Goal: Check status

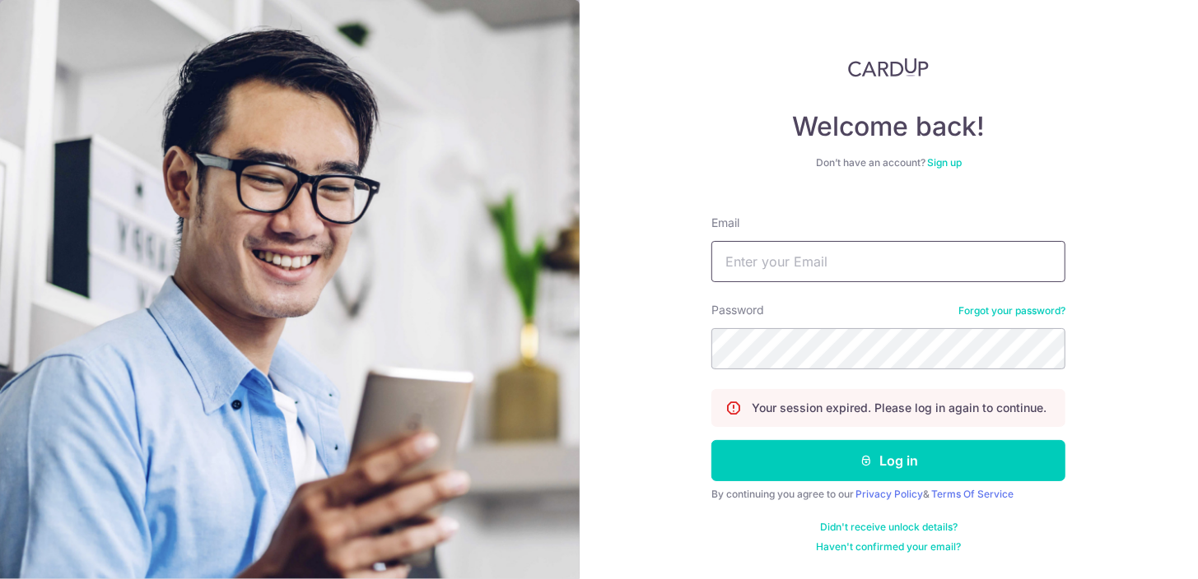
click at [885, 273] on input "Email" at bounding box center [888, 261] width 354 height 41
type input "[PERSON_NAME][EMAIL_ADDRESS][DOMAIN_NAME]"
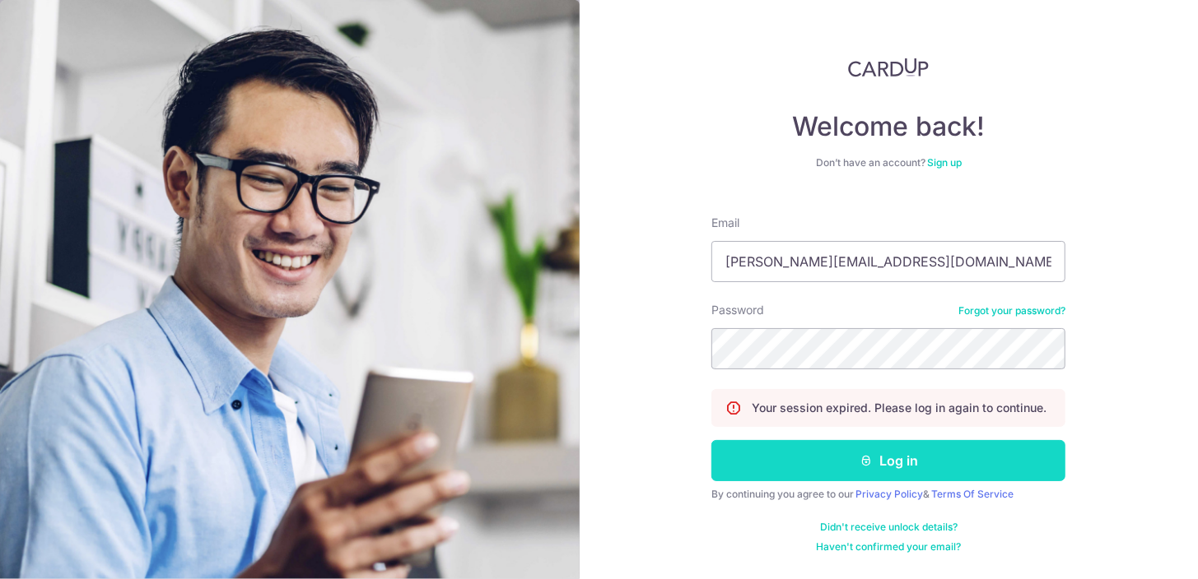
click at [879, 472] on button "Log in" at bounding box center [888, 460] width 354 height 41
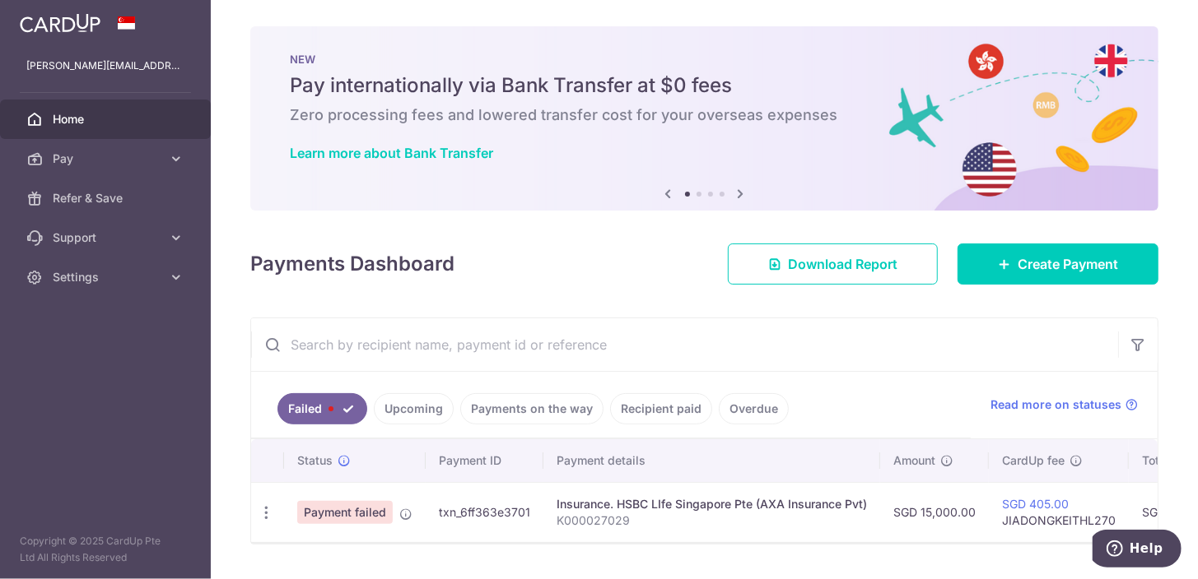
click at [386, 412] on link "Upcoming" at bounding box center [414, 408] width 80 height 31
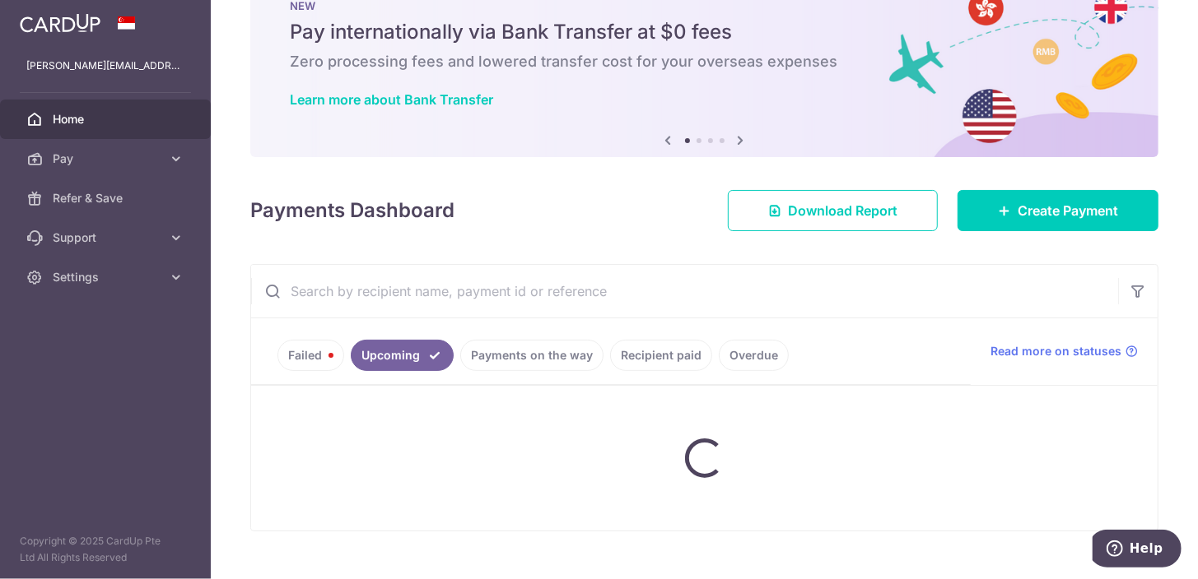
scroll to position [81, 0]
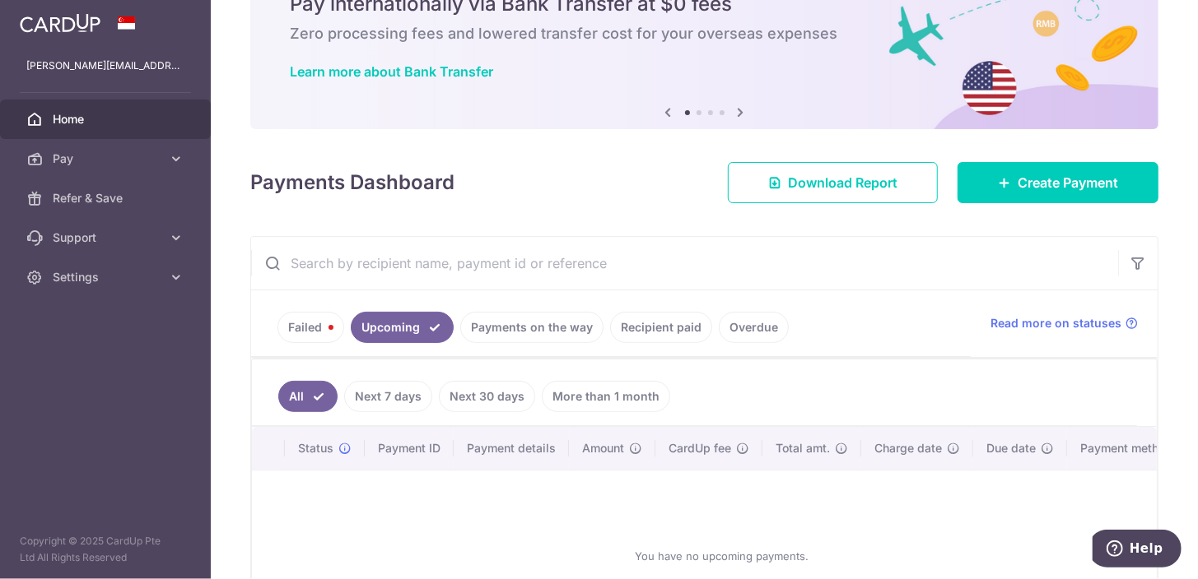
click at [513, 341] on link "Payments on the way" at bounding box center [531, 327] width 143 height 31
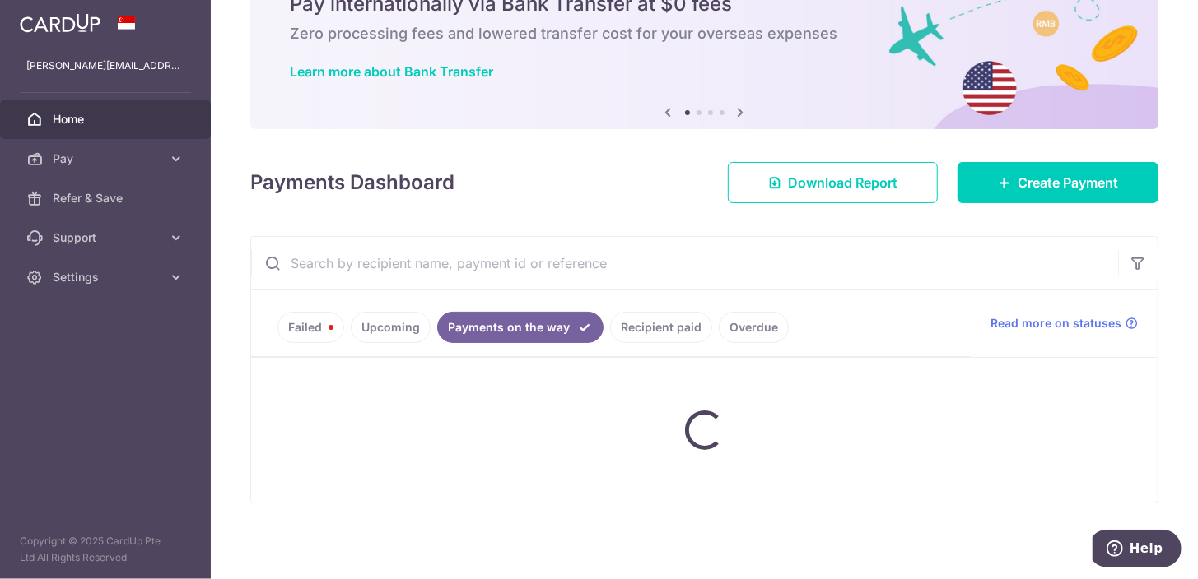
scroll to position [51, 0]
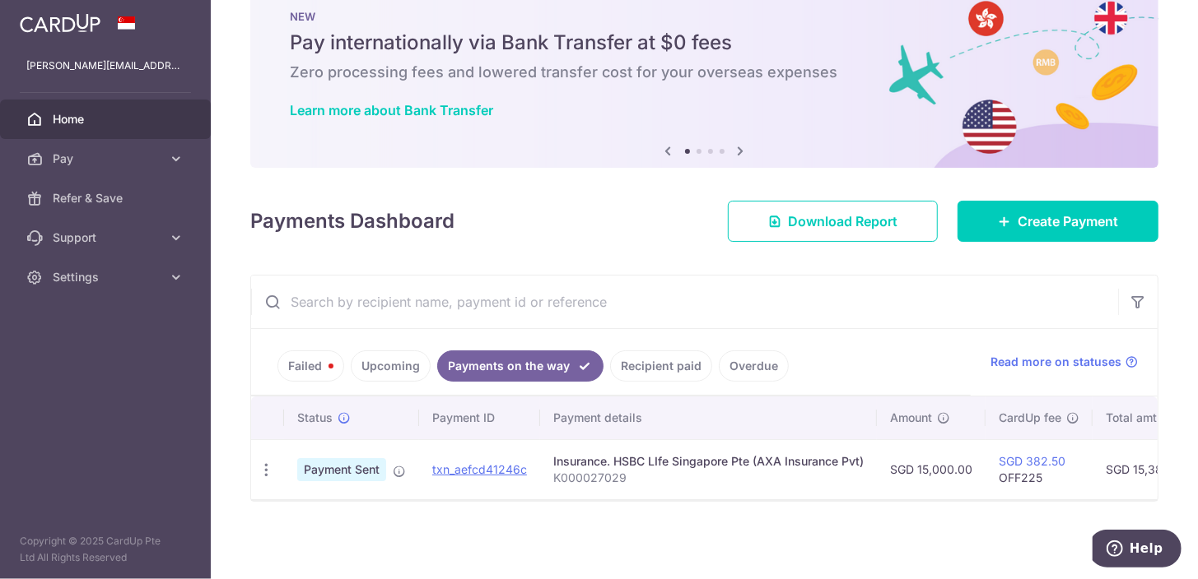
click at [632, 363] on link "Recipient paid" at bounding box center [661, 366] width 102 height 31
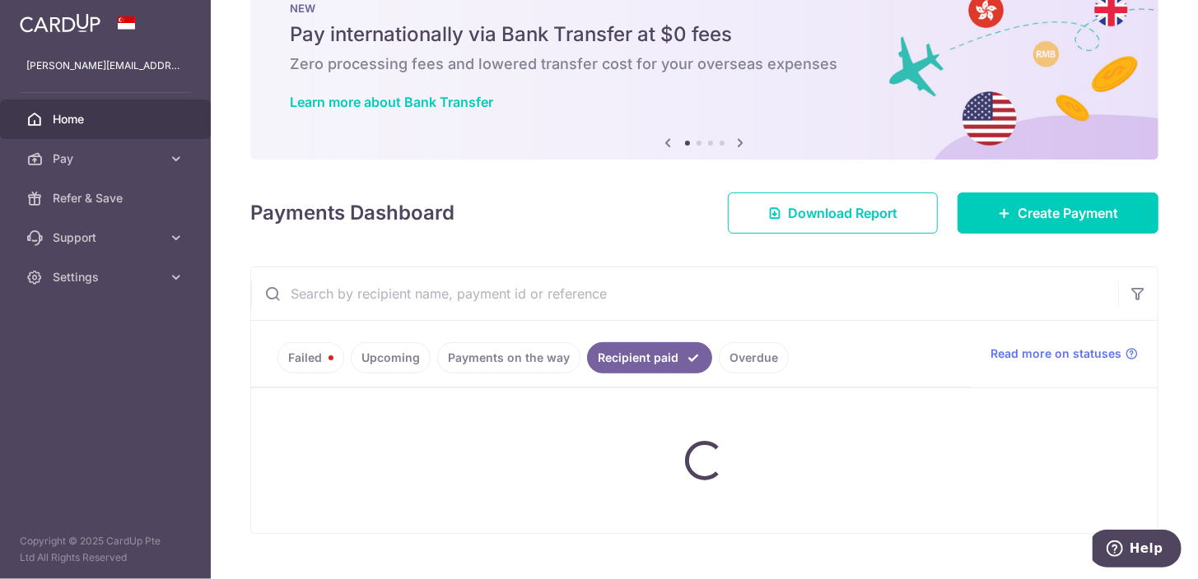
scroll to position [81, 0]
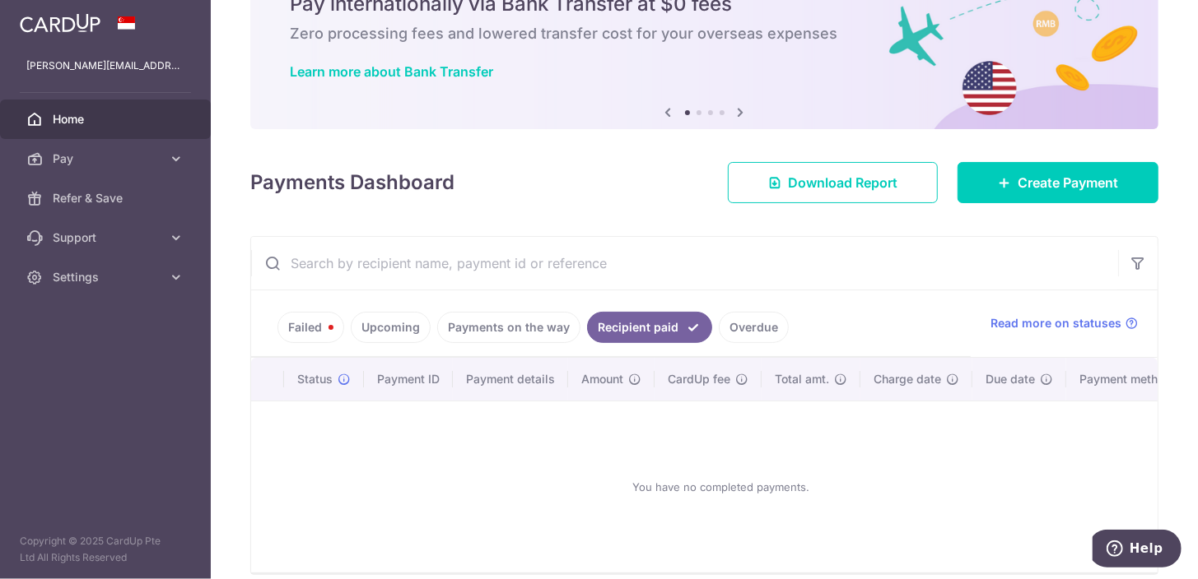
click at [524, 331] on link "Payments on the way" at bounding box center [508, 327] width 143 height 31
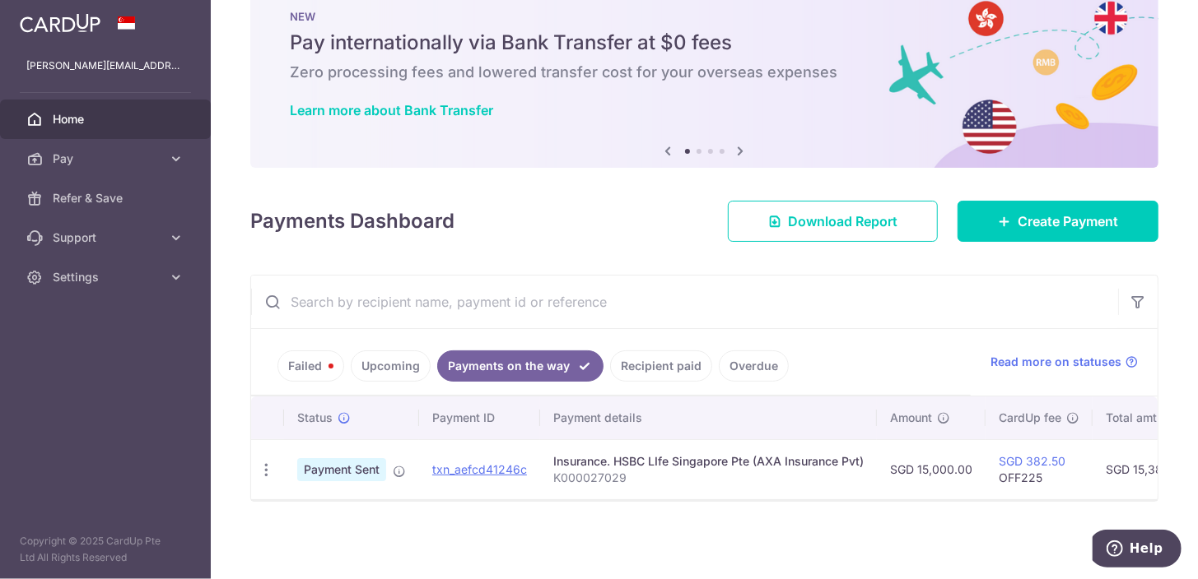
scroll to position [51, 0]
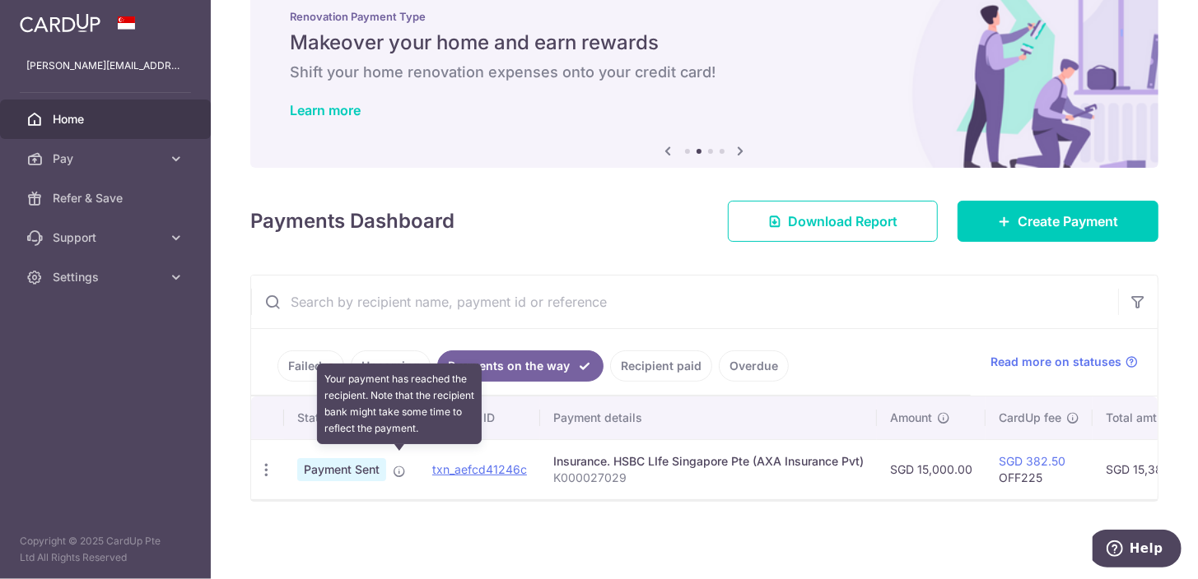
click at [396, 465] on icon at bounding box center [399, 471] width 13 height 13
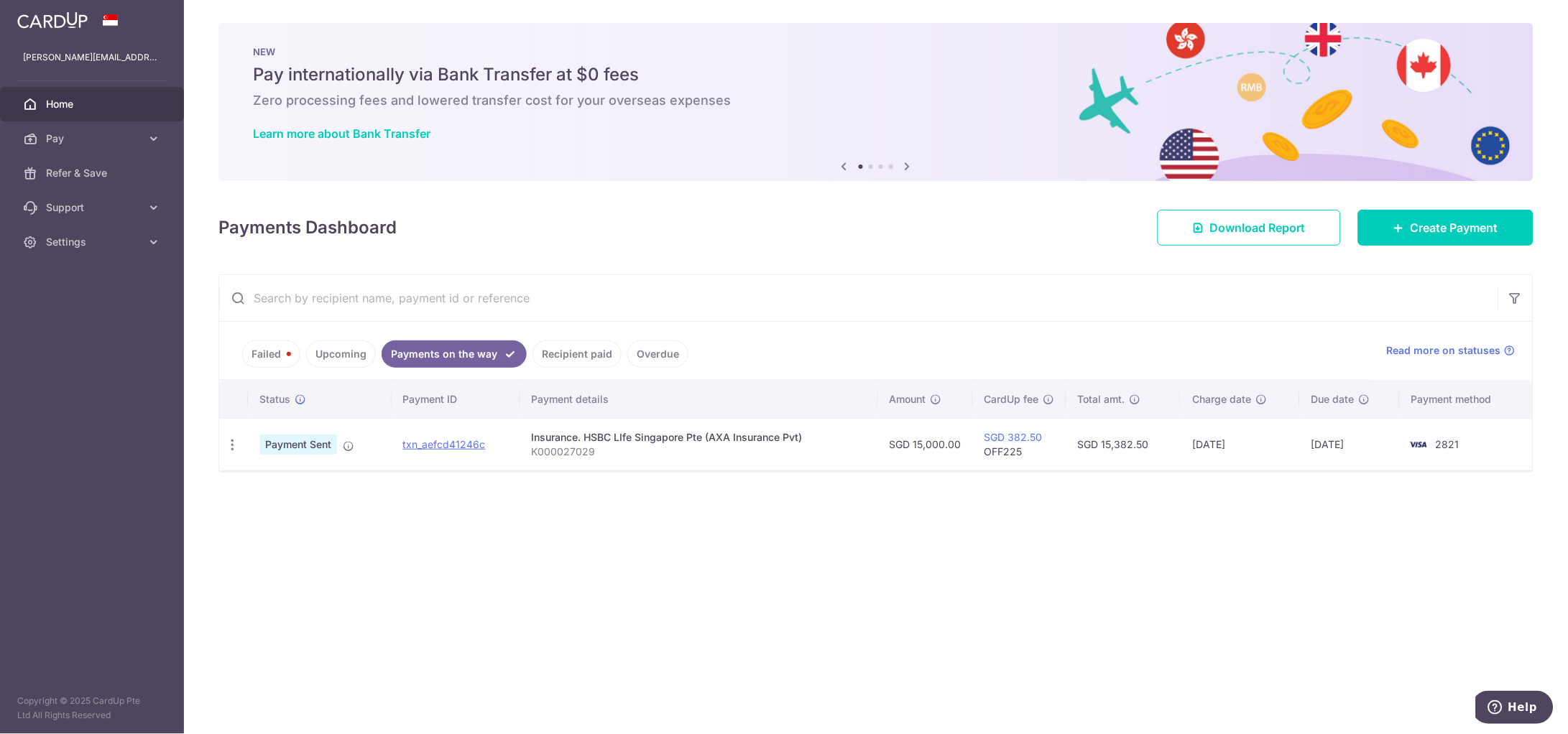
scroll to position [0, 0]
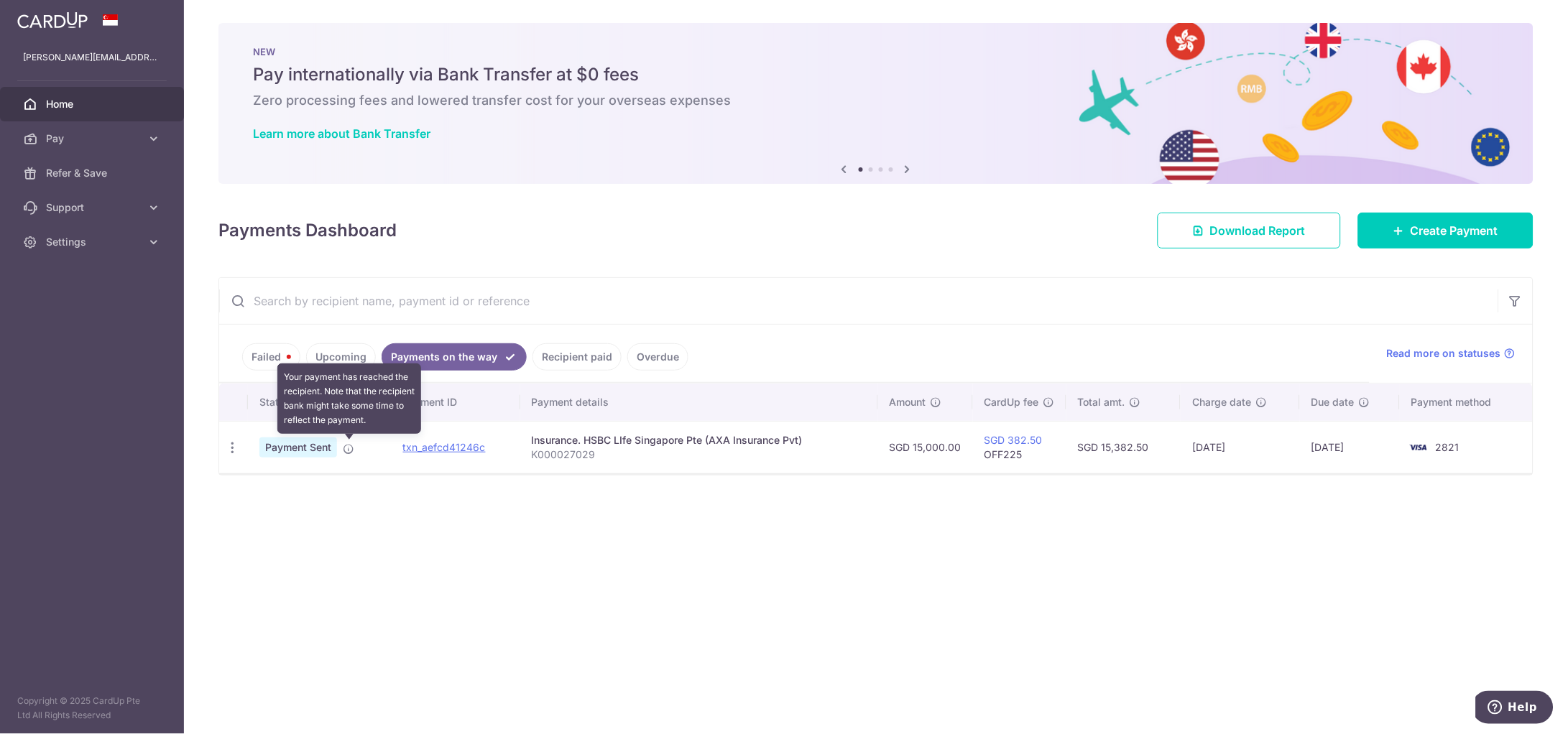
click at [345, 449] on icon at bounding box center [348, 449] width 11 height 11
